Goal: Task Accomplishment & Management: Manage account settings

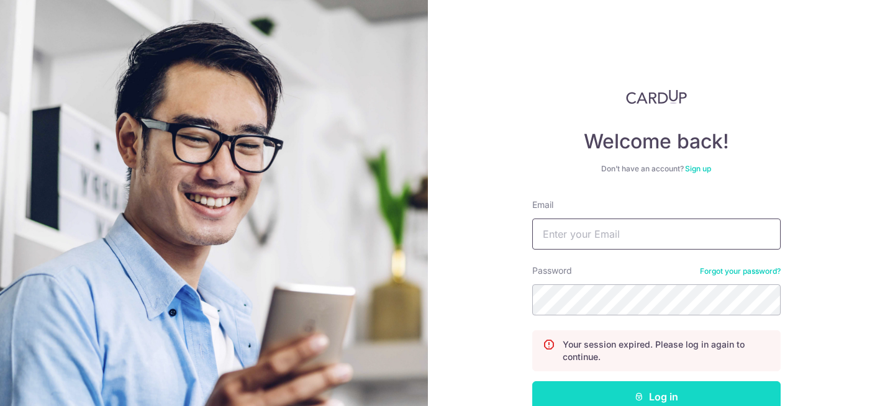
type input "[EMAIL_ADDRESS][DOMAIN_NAME]"
click at [661, 396] on button "Log in" at bounding box center [656, 396] width 248 height 31
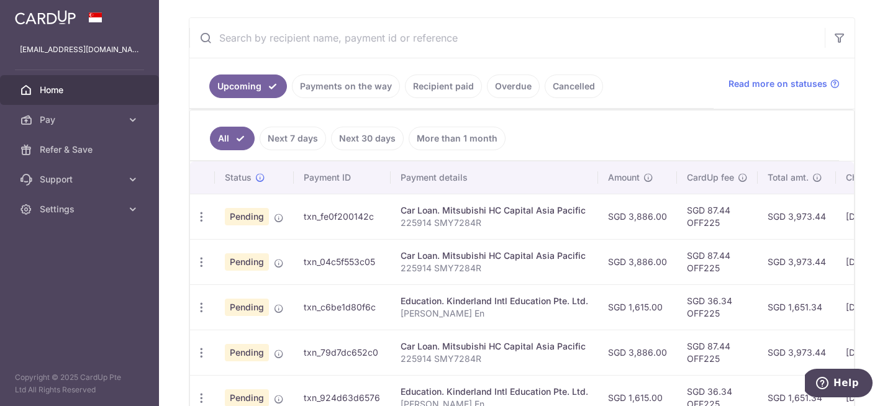
scroll to position [229, 0]
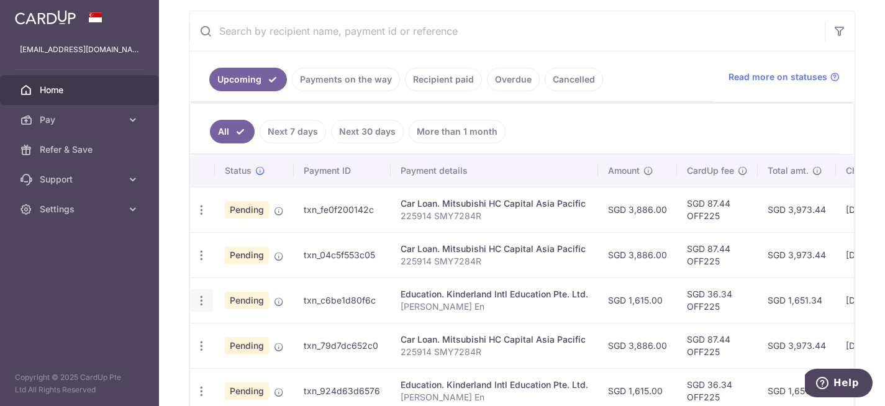
click at [206, 302] on icon "button" at bounding box center [201, 300] width 13 height 13
click at [252, 327] on span "Update payment" at bounding box center [267, 334] width 84 height 15
radio input "true"
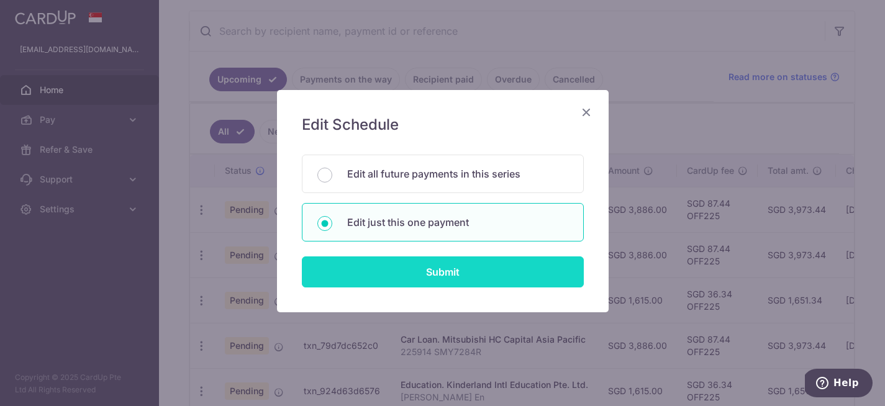
click at [418, 270] on input "Submit" at bounding box center [443, 271] width 282 height 31
radio input "true"
type input "1,615.00"
type input "[DATE]"
type input "[PERSON_NAME] En"
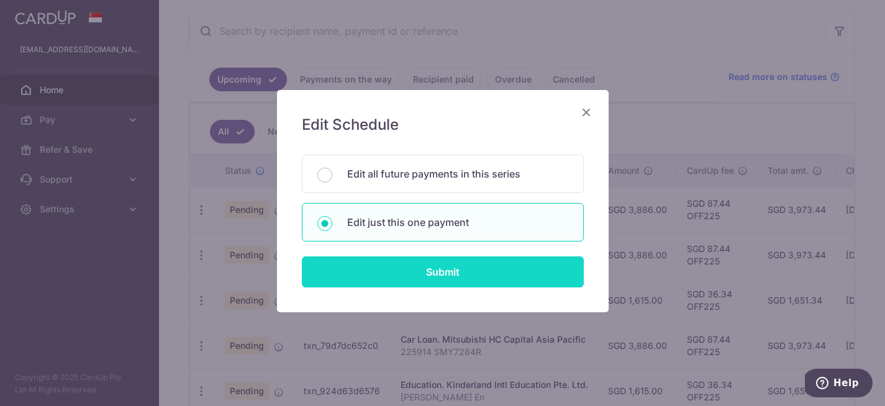
type input "OFF225"
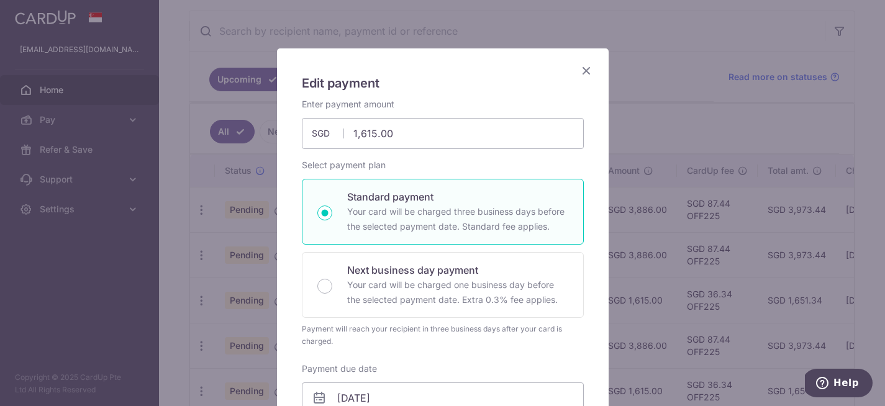
scroll to position [0, 0]
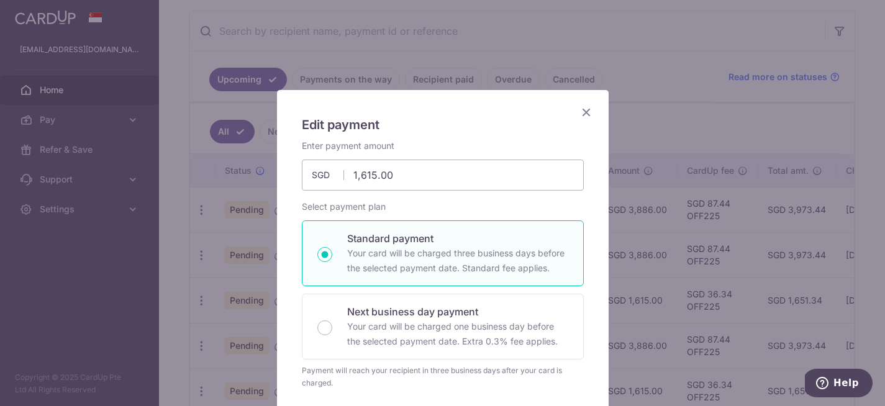
click at [584, 111] on icon "Close" at bounding box center [586, 112] width 15 height 16
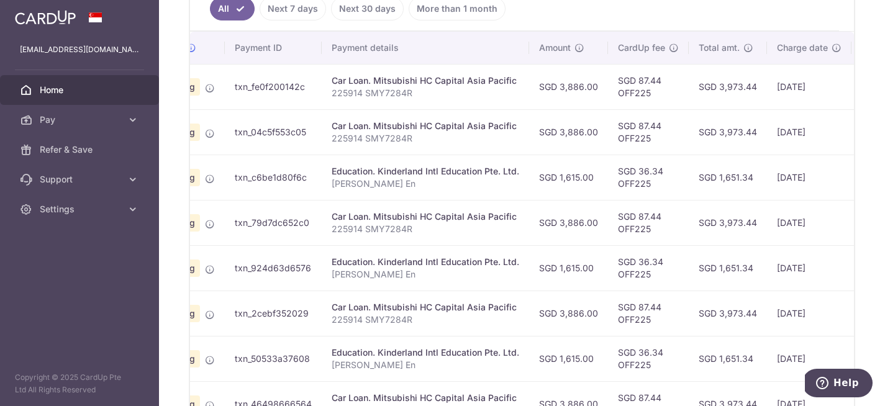
scroll to position [0, 65]
